Goal: Navigation & Orientation: Find specific page/section

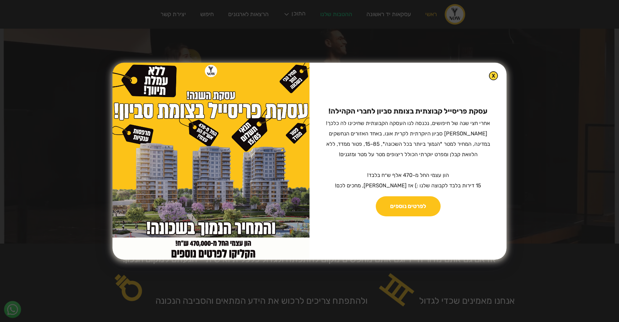
click at [336, 39] on div "עסקת פריסייל קבוצתית בצומת סביון לחברי הקהילה! ‍ אחרי חצי שנה של חיפושים, נכנסה…" at bounding box center [309, 161] width 619 height 322
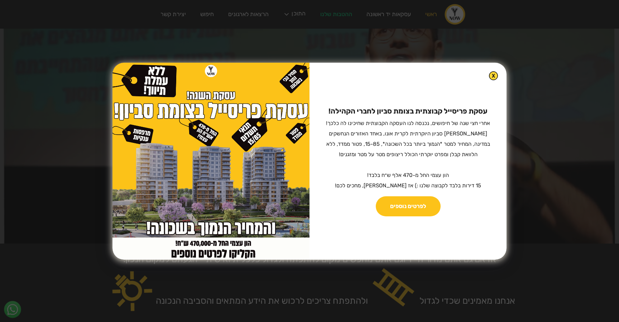
click at [489, 72] on div "עסקת פריסייל קבוצתית בצומת סביון לחברי הקהילה! ‍ אחרי חצי שנה של חיפושים, נכנסה…" at bounding box center [408, 161] width 197 height 197
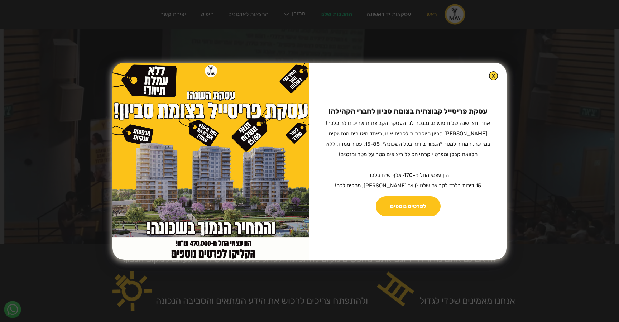
click at [464, 119] on p "עסקת פריסייל קבוצתית בצומת סביון לחברי הקהילה! ‍ אחרי חצי שנה של חיפושים, נכנסה…" at bounding box center [408, 147] width 179 height 83
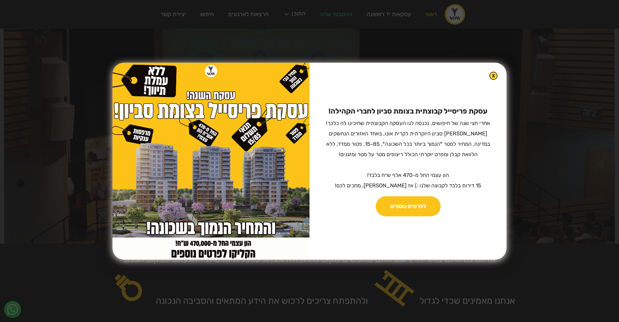
click at [490, 75] on img at bounding box center [494, 76] width 8 height 8
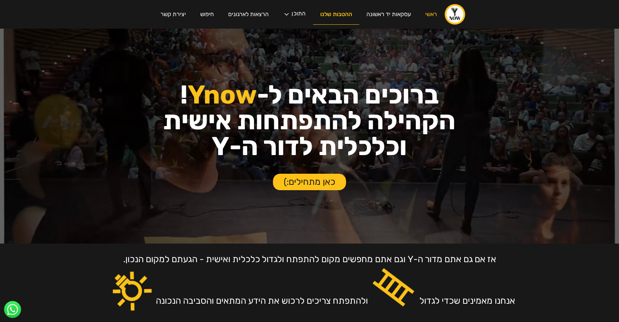
click at [329, 20] on link "ההטבות שלנו" at bounding box center [336, 14] width 46 height 20
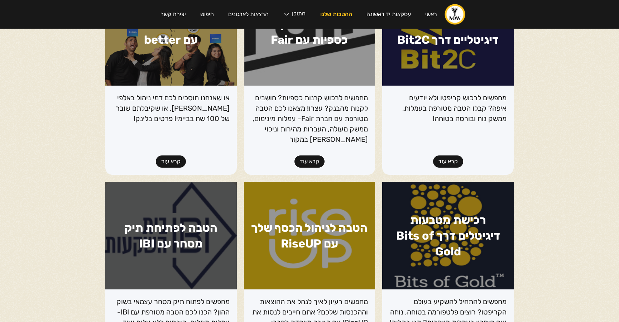
scroll to position [121, 0]
